Goal: Task Accomplishment & Management: Manage account settings

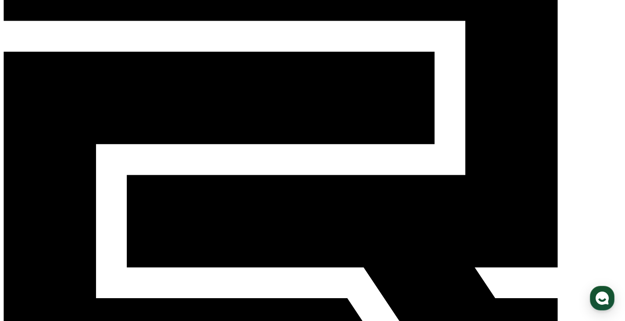
scroll to position [71, 0]
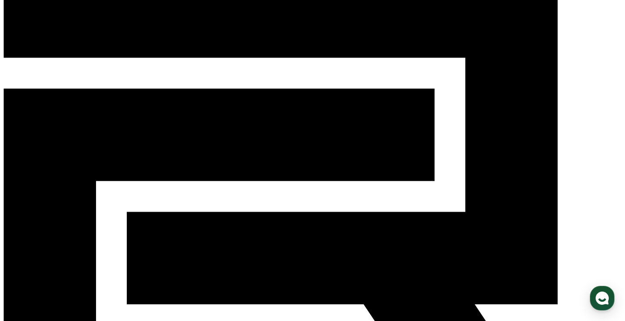
scroll to position [44, 0]
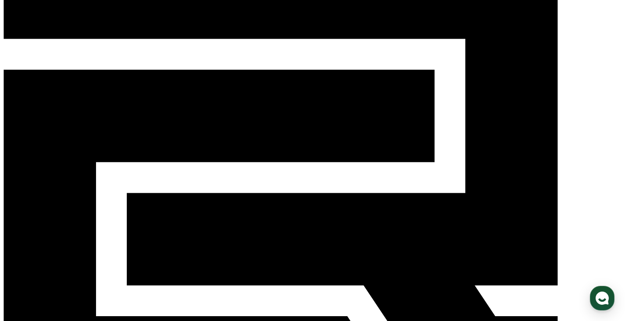
scroll to position [132, 0]
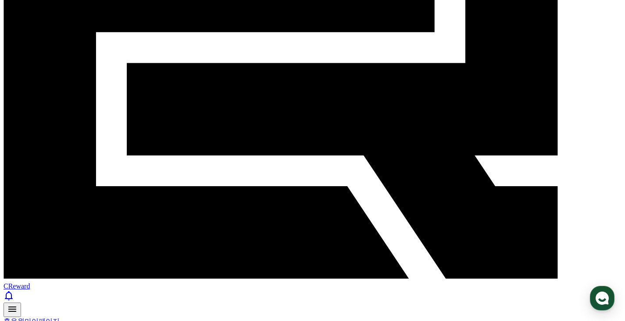
scroll to position [219, 0]
